Goal: Task Accomplishment & Management: Manage account settings

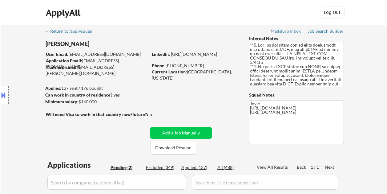
select select ""pending""
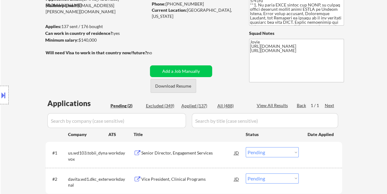
click at [170, 84] on button "Download Resume" at bounding box center [173, 86] width 46 height 14
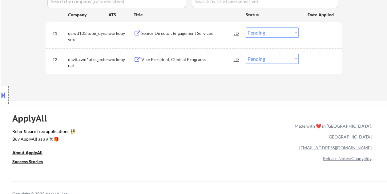
scroll to position [185, 0]
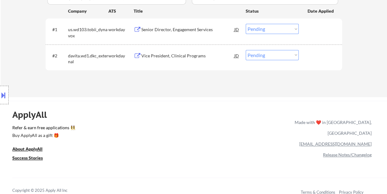
click at [221, 111] on div "ApplyAll Refer & earn free applications 👯‍♀️ Buy ApplyAll as a gift 🎁 About App…" at bounding box center [193, 154] width 387 height 98
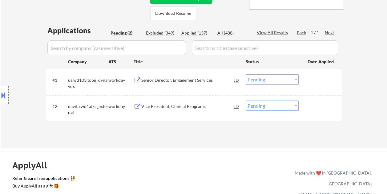
scroll to position [123, 0]
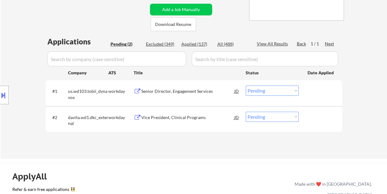
click at [316, 87] on div at bounding box center [320, 90] width 27 height 11
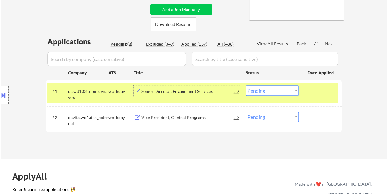
click at [167, 85] on div "Senior Director, Engagement Services" at bounding box center [187, 90] width 93 height 11
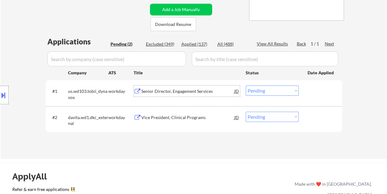
click at [321, 95] on div at bounding box center [320, 90] width 27 height 11
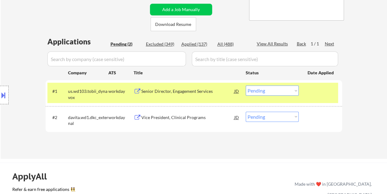
click at [297, 90] on select "Choose an option... Pending Applied Excluded (Questions) Excluded (Expired) Exc…" at bounding box center [272, 90] width 53 height 10
click at [246, 85] on select "Choose an option... Pending Applied Excluded (Questions) Excluded (Expired) Exc…" at bounding box center [272, 90] width 53 height 10
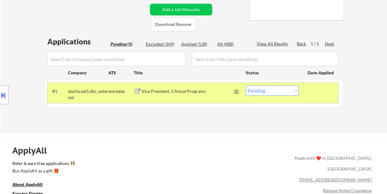
click at [318, 92] on div at bounding box center [320, 90] width 27 height 11
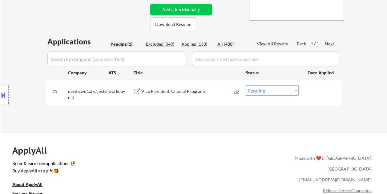
drag, startPoint x: 325, startPoint y: 92, endPoint x: 274, endPoint y: 98, distance: 51.3
click at [324, 92] on div at bounding box center [320, 90] width 27 height 11
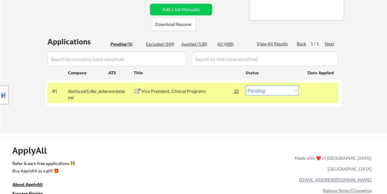
click at [206, 89] on div "Vice President, Clinical Programs" at bounding box center [187, 91] width 93 height 6
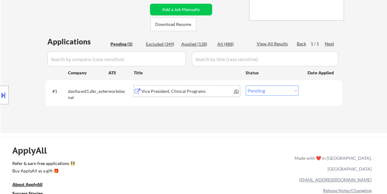
click at [235, 93] on div "JD" at bounding box center [237, 90] width 6 height 11
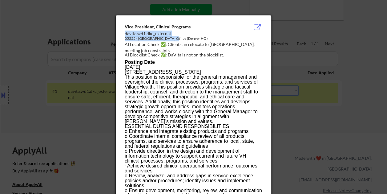
drag, startPoint x: 125, startPoint y: 33, endPoint x: 172, endPoint y: 36, distance: 46.9
click at [172, 36] on div "Vice President, Clinical Programs davita.wd1.dkc_external 05555 - [GEOGRAPHIC_D…" at bounding box center [195, 41] width 140 height 35
drag, startPoint x: 172, startPoint y: 36, endPoint x: 161, endPoint y: 37, distance: 11.1
click at [160, 38] on div "05555 - [GEOGRAPHIC_DATA] Office (Denver HQ)" at bounding box center [178, 38] width 106 height 5
drag, startPoint x: 159, startPoint y: 33, endPoint x: 148, endPoint y: 35, distance: 11.3
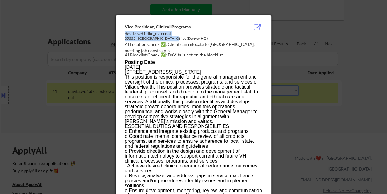
click at [158, 33] on div "davita.wd1.dkc_external" at bounding box center [178, 33] width 106 height 6
click at [129, 35] on div "davita.wd1.dkc_external" at bounding box center [178, 33] width 106 height 6
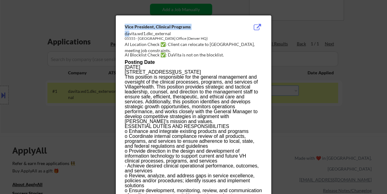
drag, startPoint x: 124, startPoint y: 33, endPoint x: 130, endPoint y: 33, distance: 5.8
click at [128, 36] on div "davita.wd1.dkc_external" at bounding box center [178, 33] width 106 height 6
click at [126, 35] on div "davita.wd1.dkc_external" at bounding box center [178, 33] width 106 height 6
drag, startPoint x: 124, startPoint y: 34, endPoint x: 172, endPoint y: 32, distance: 47.4
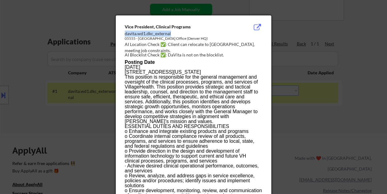
click at [172, 32] on div "davita.wd1.dkc_external" at bounding box center [178, 33] width 106 height 6
copy div "davita.wd1.dkc_external"
click at [351, 97] on div at bounding box center [193, 97] width 387 height 194
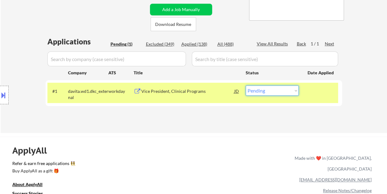
click at [294, 88] on select "Choose an option... Pending Applied Excluded (Questions) Excluded (Expired) Exc…" at bounding box center [272, 90] width 53 height 10
select select ""applied""
click at [246, 85] on select "Choose an option... Pending Applied Excluded (Questions) Excluded (Expired) Exc…" at bounding box center [272, 90] width 53 height 10
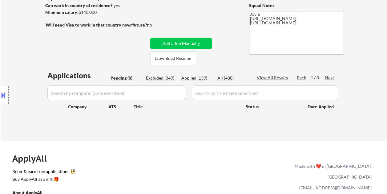
scroll to position [31, 0]
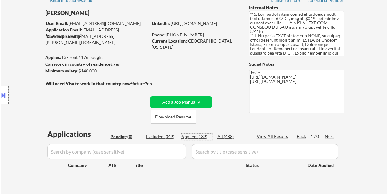
click at [201, 137] on div "Applied (139)" at bounding box center [196, 136] width 31 height 6
select select ""applied""
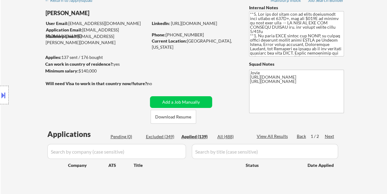
select select ""applied""
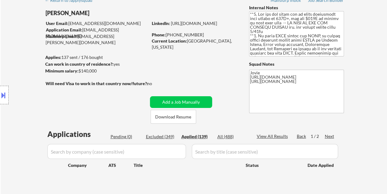
select select ""applied""
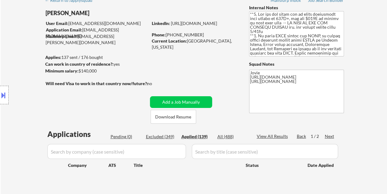
select select ""applied""
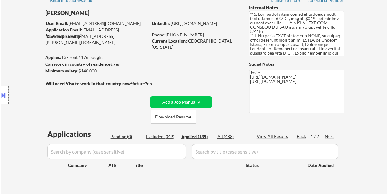
select select ""applied""
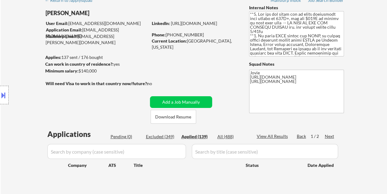
select select ""applied""
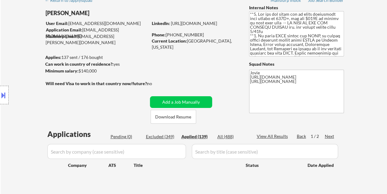
select select ""applied""
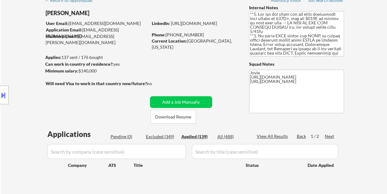
select select ""applied""
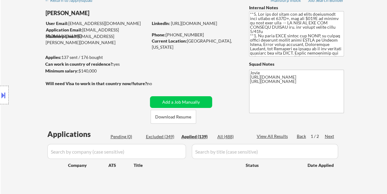
select select ""applied""
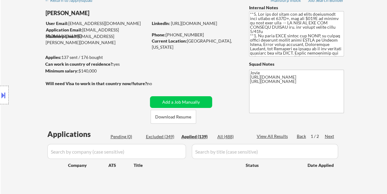
select select ""applied""
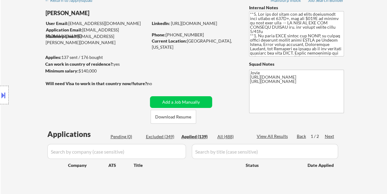
select select ""applied""
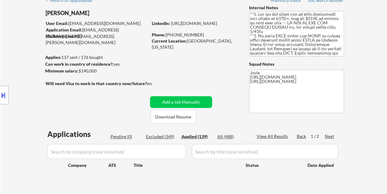
select select ""applied""
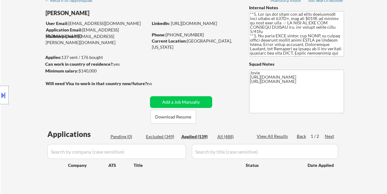
select select ""applied""
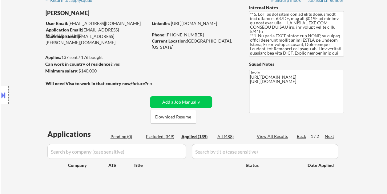
select select ""applied""
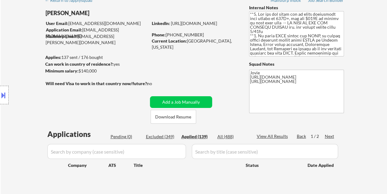
select select ""applied""
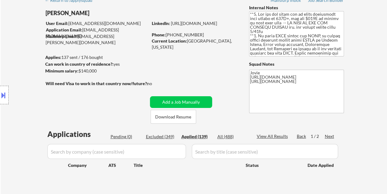
select select ""applied""
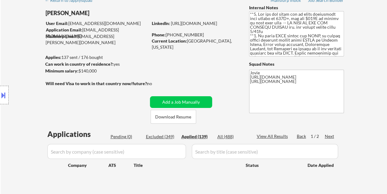
select select ""applied""
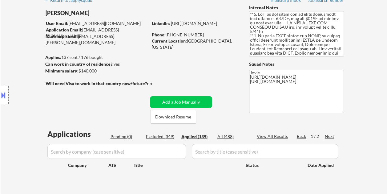
select select ""applied""
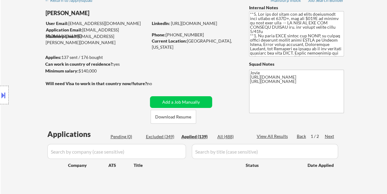
select select ""applied""
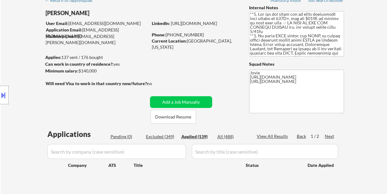
select select ""applied""
